Goal: Browse casually

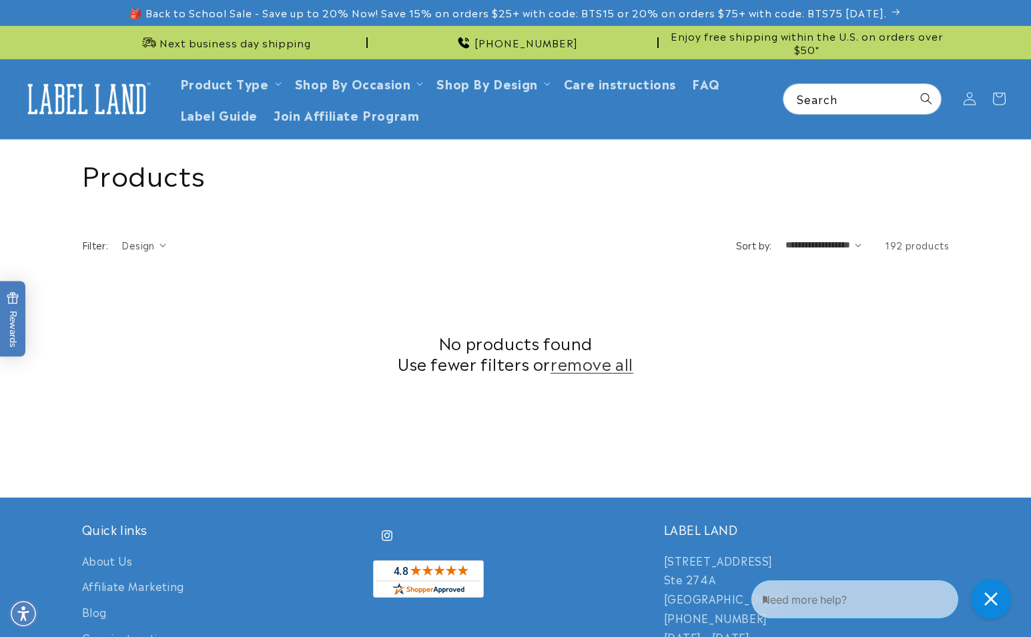
scroll to position [389, 0]
